Goal: Information Seeking & Learning: Learn about a topic

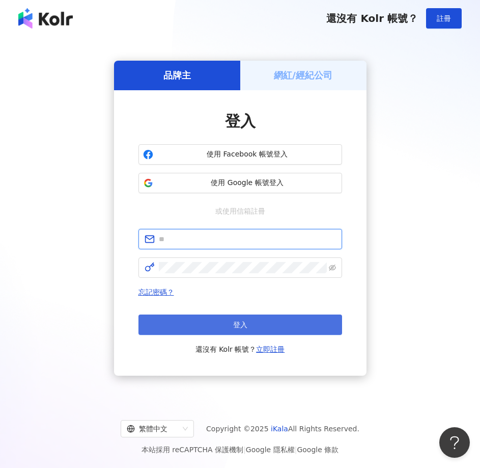
type input "**********"
click at [254, 325] on button "登入" at bounding box center [241, 324] width 204 height 20
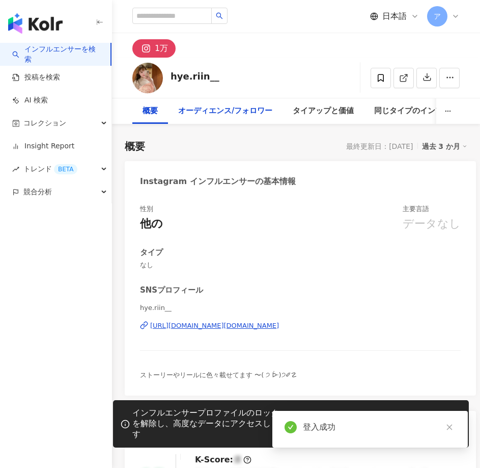
click at [248, 110] on div "オーディエンス/フォロワー" at bounding box center [225, 111] width 94 height 12
